Goal: Task Accomplishment & Management: Complete application form

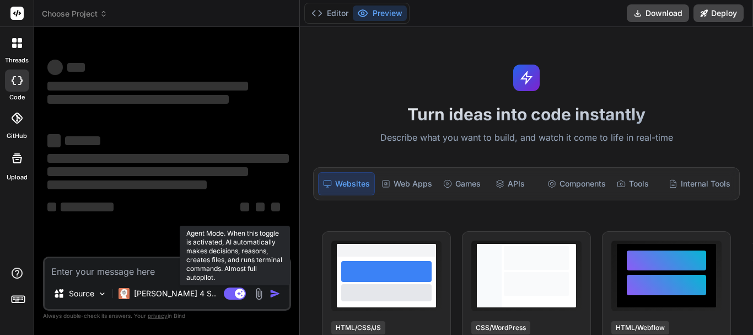
click at [238, 295] on rect at bounding box center [240, 293] width 10 height 10
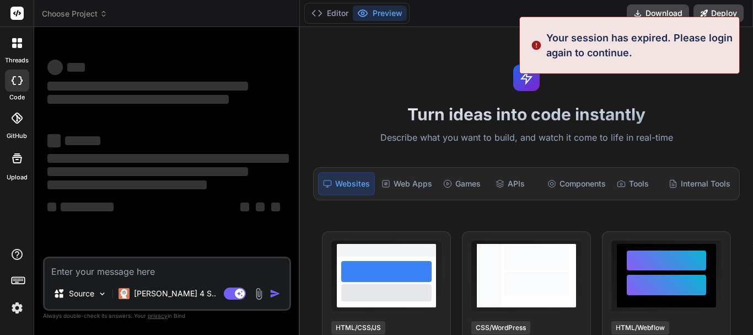
type textarea "x"
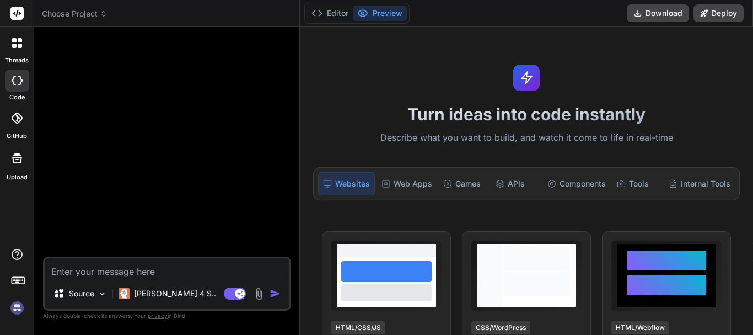
click at [5, 55] on div "threads" at bounding box center [17, 46] width 34 height 38
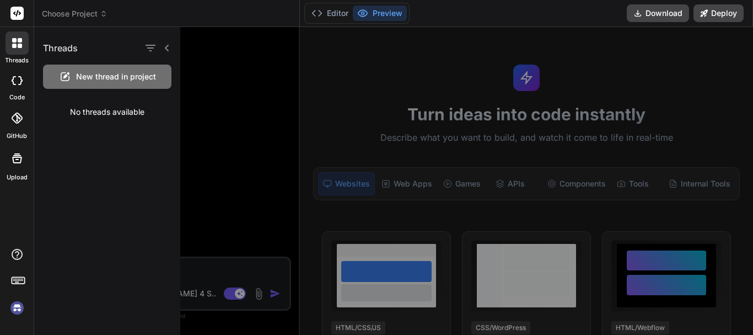
click at [15, 88] on div at bounding box center [17, 80] width 24 height 22
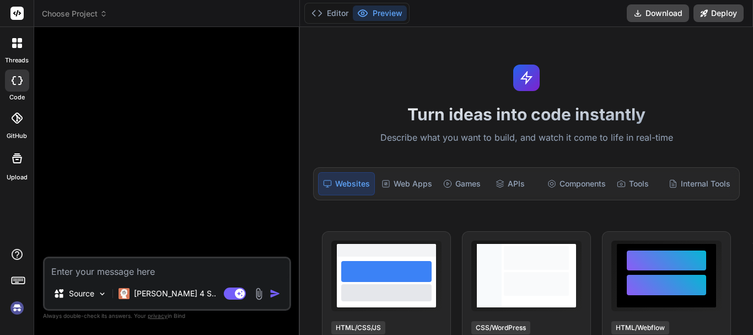
type textarea "x"
click at [13, 309] on img at bounding box center [17, 307] width 19 height 19
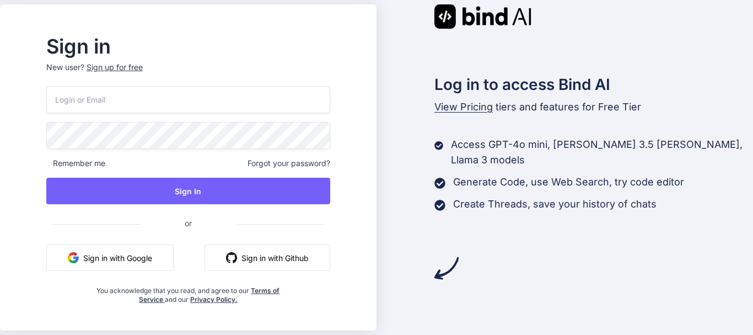
click at [118, 100] on input "email" at bounding box center [188, 99] width 284 height 27
type input "maryam.ghabel3@gmail.com"
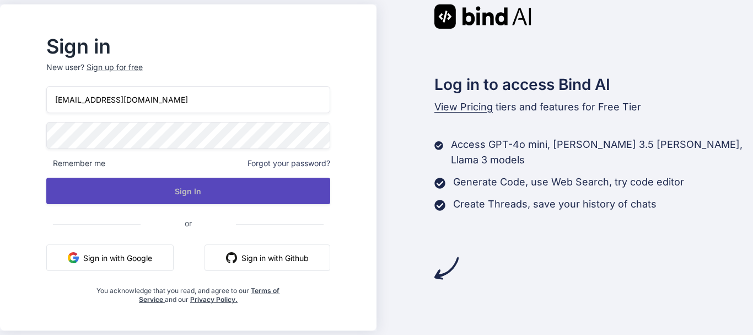
click at [131, 181] on button "Sign In" at bounding box center [188, 191] width 284 height 26
click at [248, 188] on button "Sign In" at bounding box center [188, 191] width 284 height 26
click at [238, 188] on button "Sign In" at bounding box center [188, 191] width 284 height 26
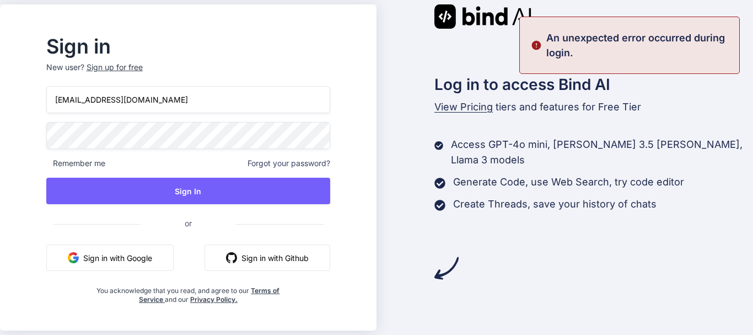
click at [129, 67] on div "Sign up for free" at bounding box center [115, 67] width 56 height 11
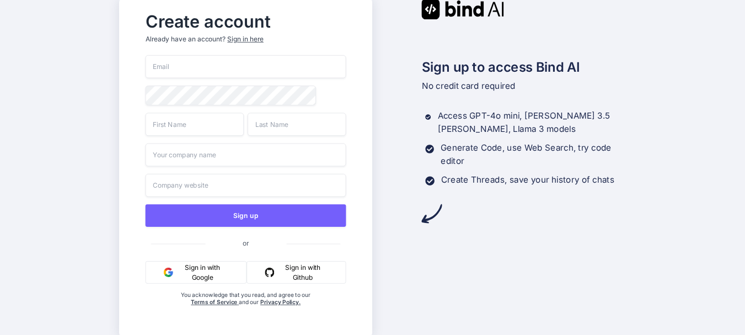
click at [182, 67] on input "email" at bounding box center [246, 66] width 201 height 23
click at [136, 73] on div "Create account Already have an account? Sign in here Sign up or Sign in with Go…" at bounding box center [245, 168] width 223 height 322
